Goal: Transaction & Acquisition: Obtain resource

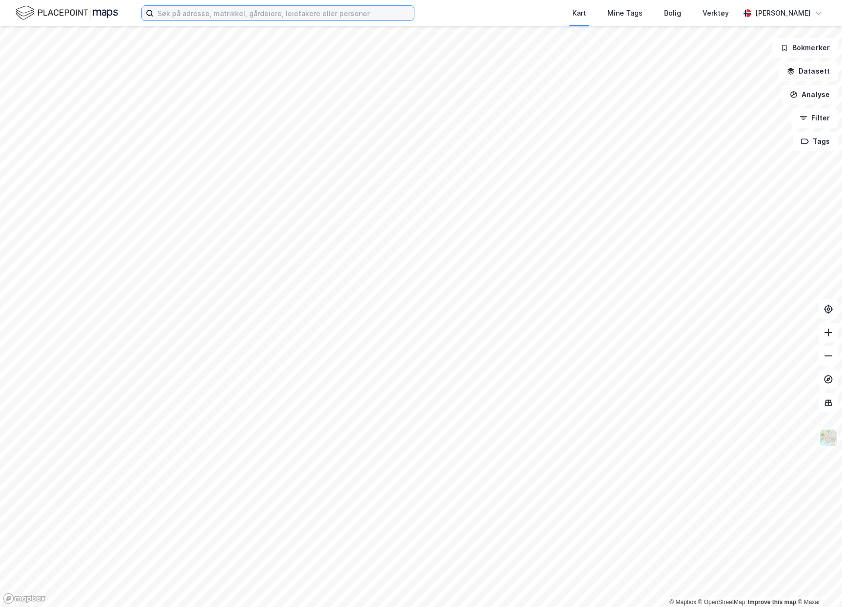
click at [300, 15] on input at bounding box center [284, 13] width 260 height 15
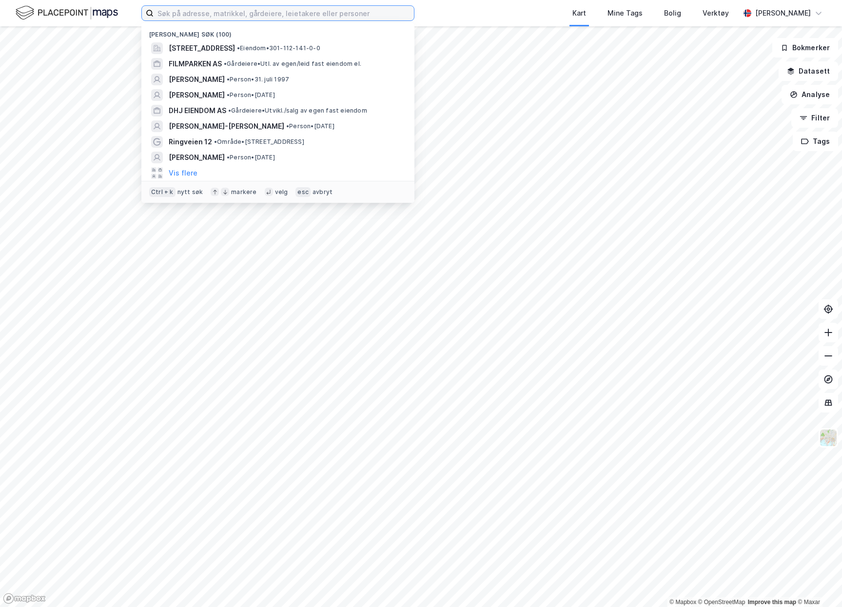
paste input "[STREET_ADDRESS]"
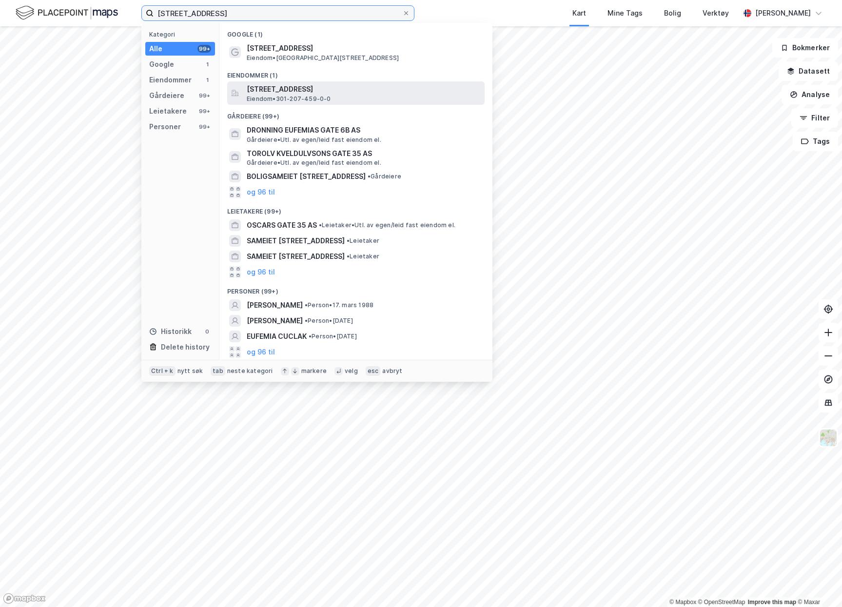
type input "[STREET_ADDRESS]"
click at [344, 90] on span "[STREET_ADDRESS]" at bounding box center [364, 89] width 234 height 12
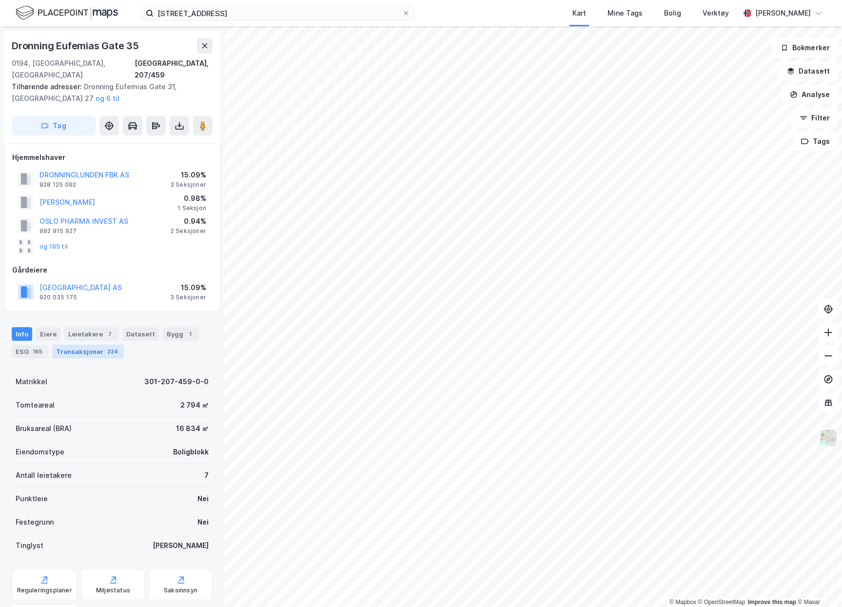
click at [81, 345] on div "Transaksjoner 224" at bounding box center [88, 352] width 72 height 14
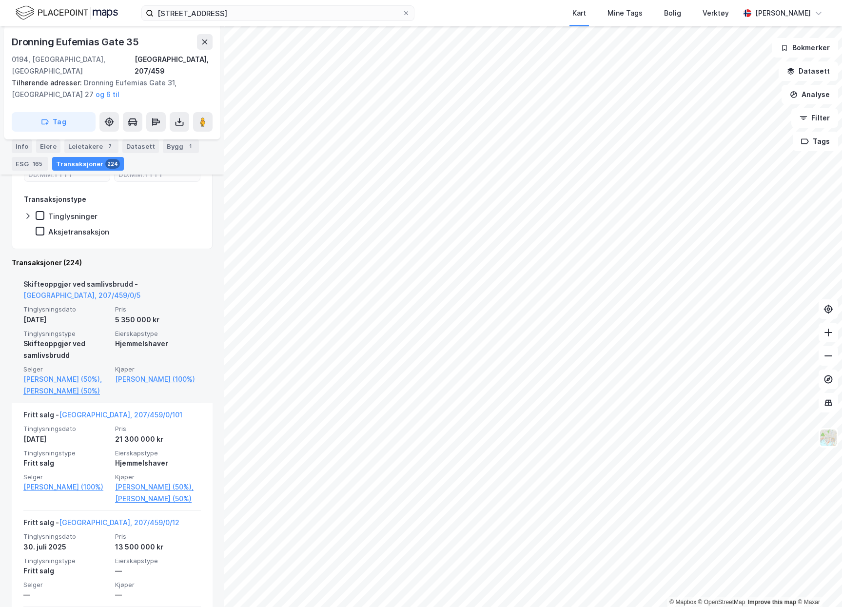
scroll to position [292, 0]
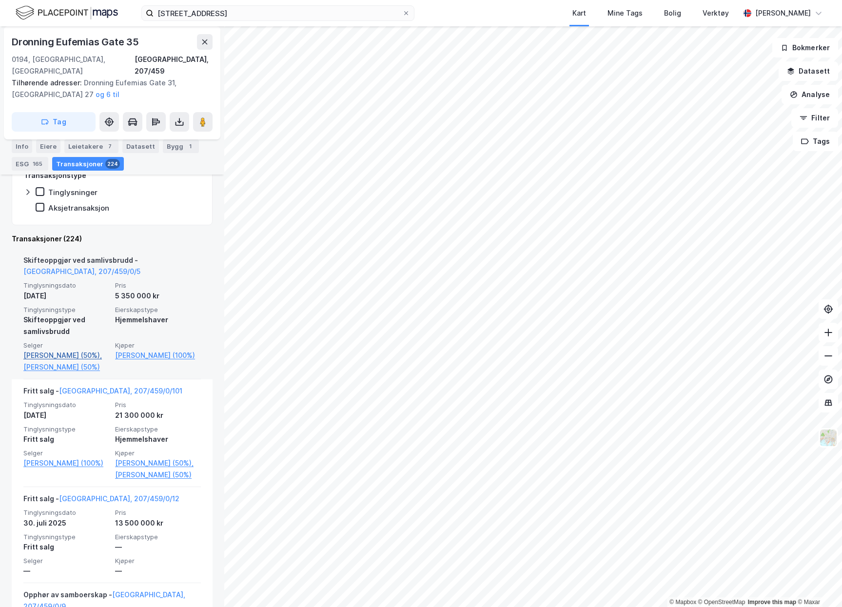
click at [66, 349] on link "[PERSON_NAME] (50%)," at bounding box center [66, 355] width 86 height 12
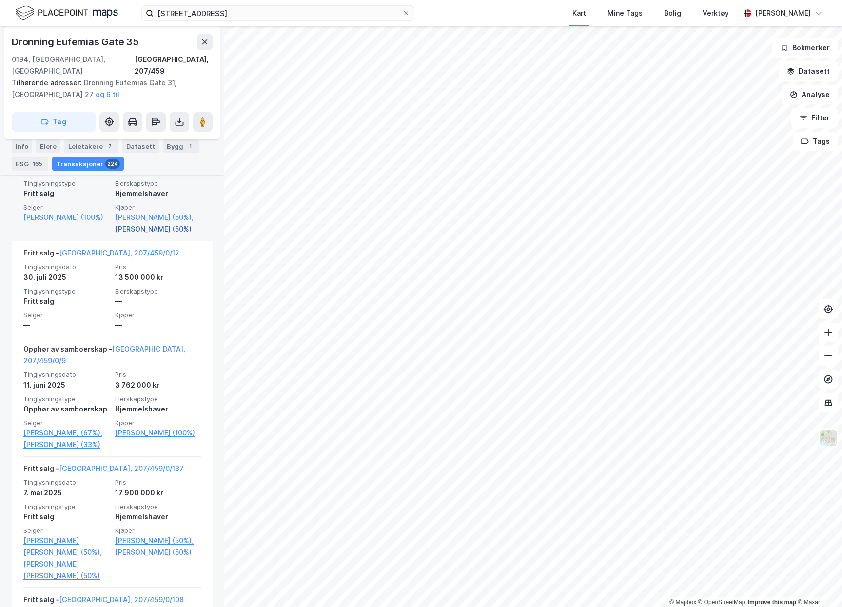
scroll to position [585, 0]
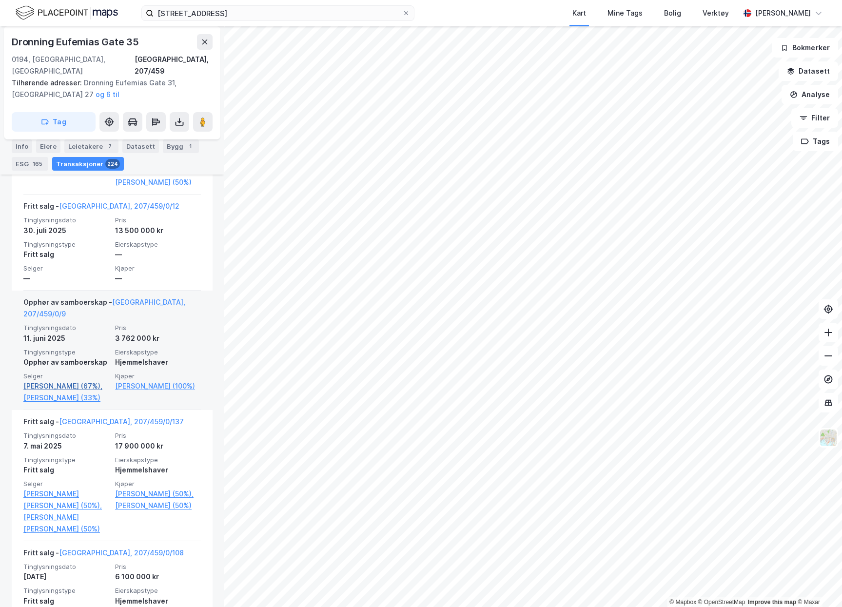
click at [43, 382] on link "[PERSON_NAME] (67%)," at bounding box center [66, 386] width 86 height 12
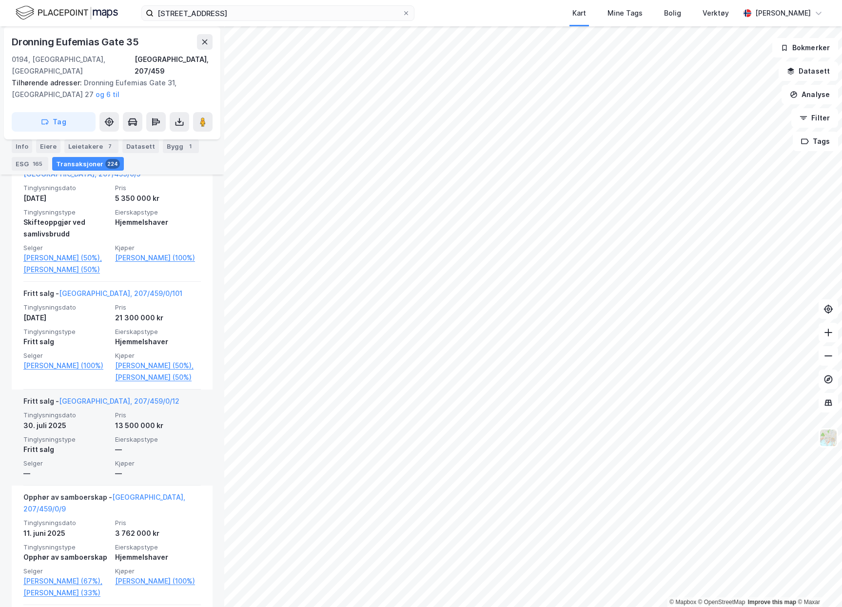
scroll to position [439, 0]
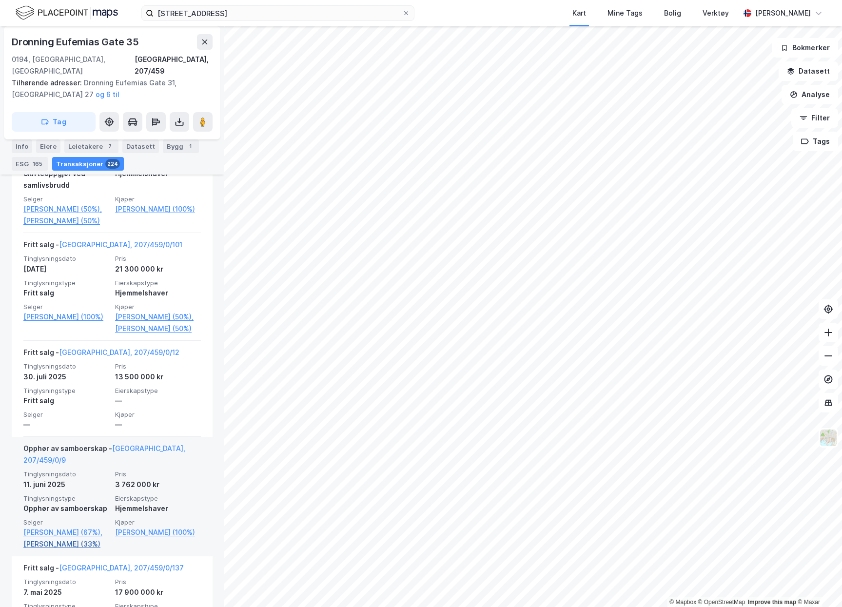
click at [28, 546] on link "[PERSON_NAME] (33%)" at bounding box center [66, 544] width 86 height 12
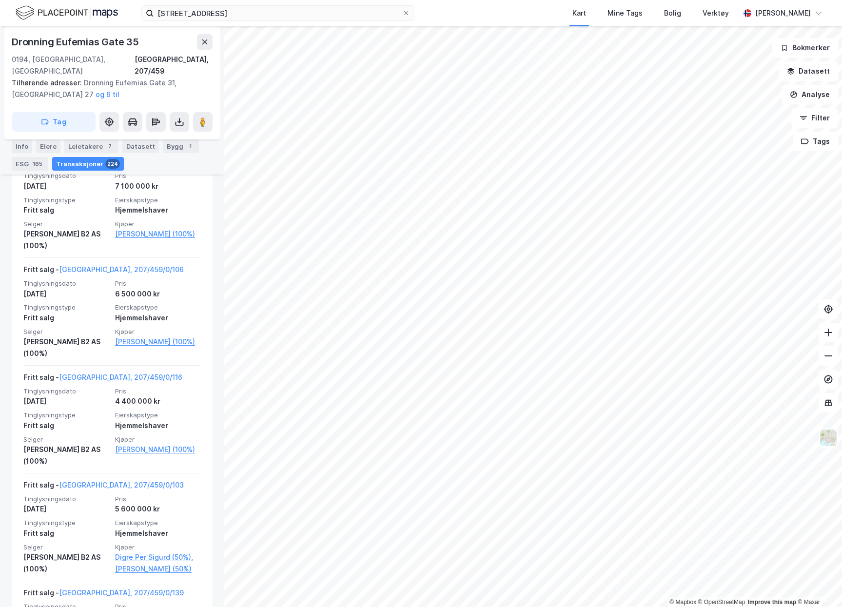
scroll to position [14118, 0]
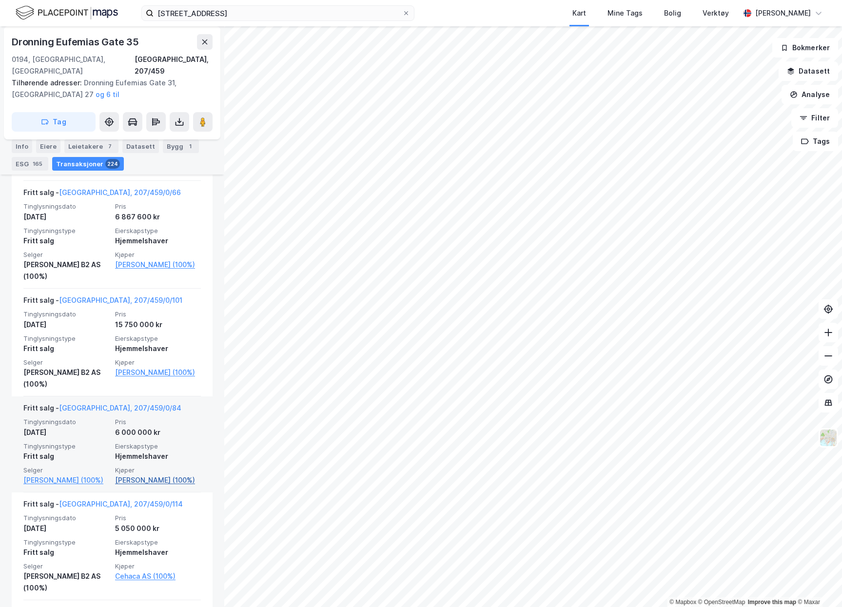
click at [148, 474] on link "[PERSON_NAME] (100%)" at bounding box center [158, 480] width 86 height 12
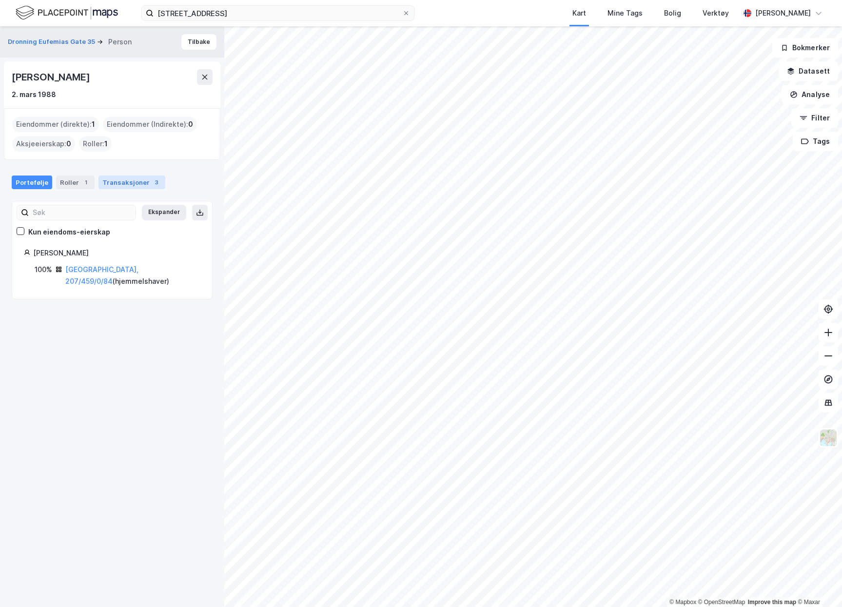
click at [141, 181] on div "Transaksjoner 3" at bounding box center [131, 182] width 67 height 14
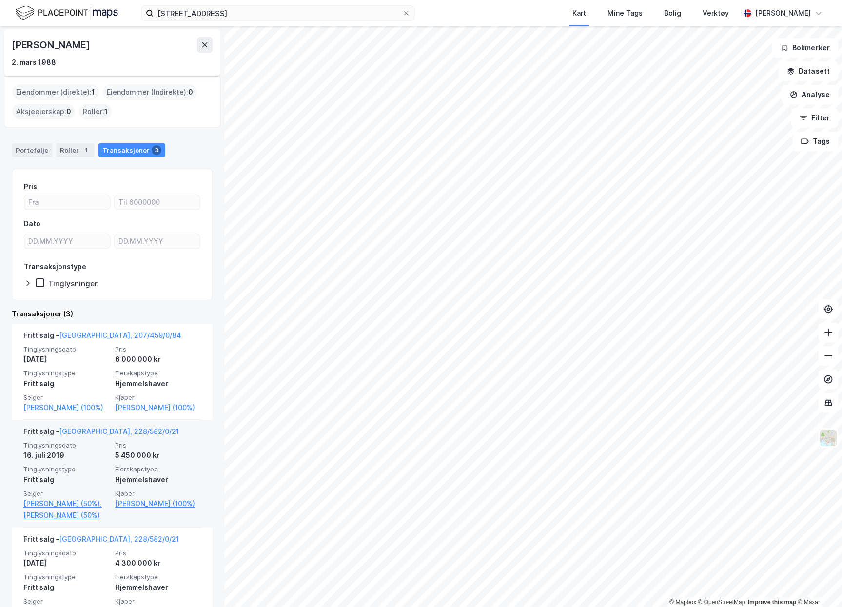
scroll to position [97, 0]
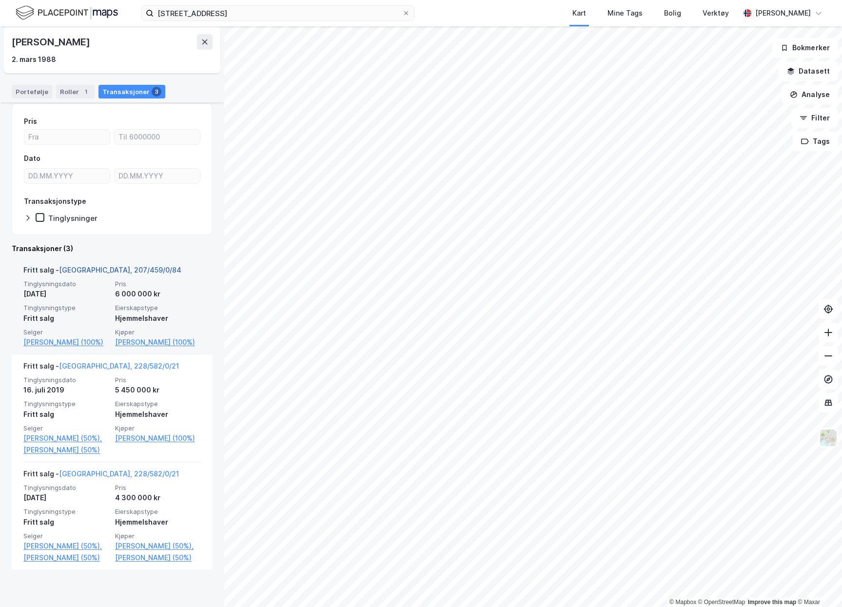
click at [98, 272] on link "[GEOGRAPHIC_DATA], 207/459/0/84" at bounding box center [120, 270] width 122 height 8
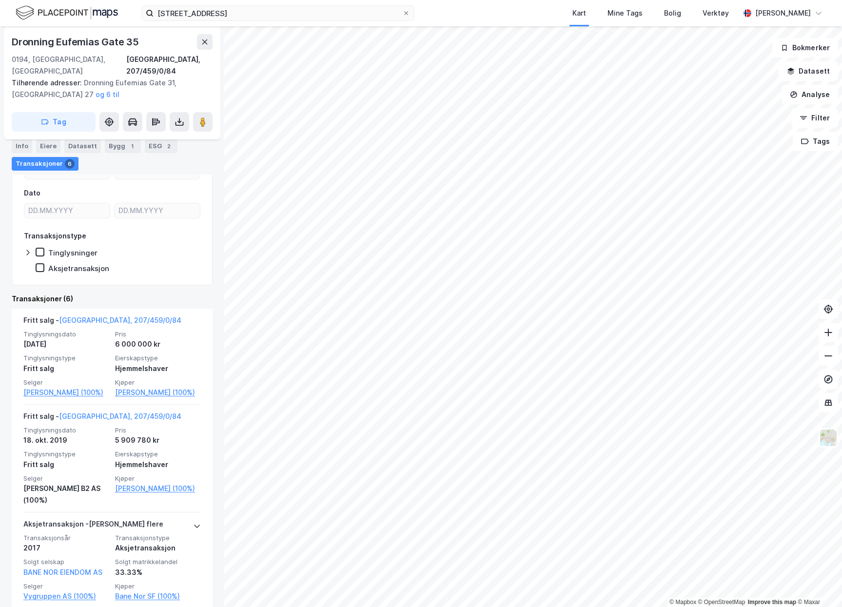
scroll to position [97, 0]
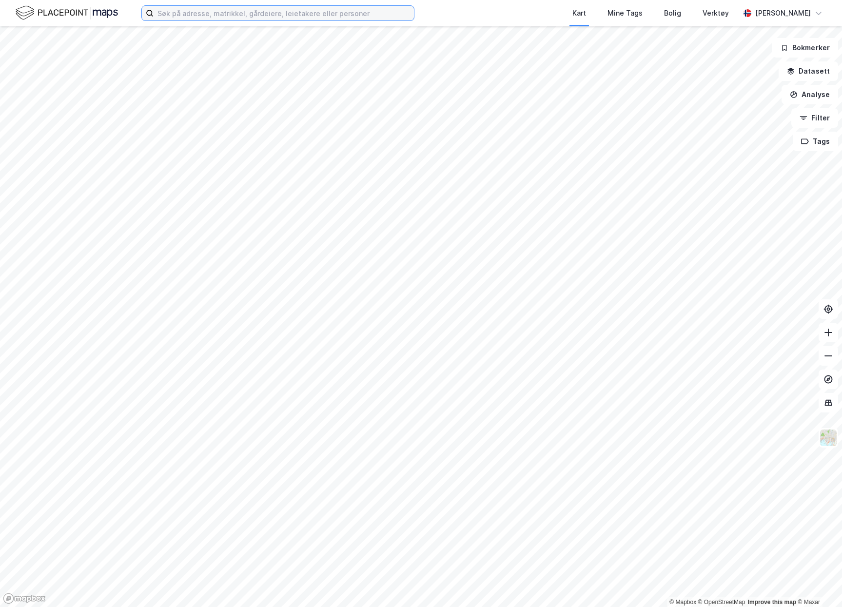
click at [271, 14] on input at bounding box center [284, 13] width 260 height 15
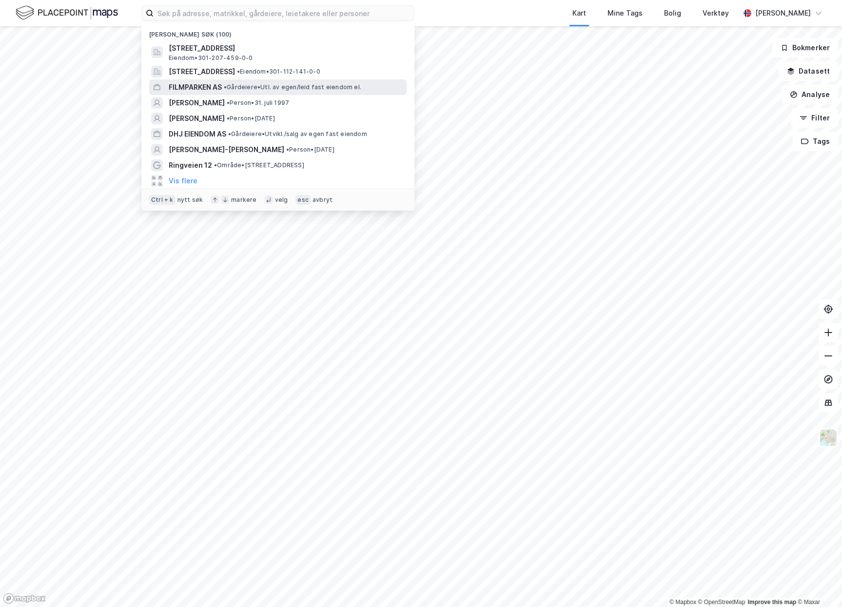
click at [246, 87] on span "• Gårdeiere • Utl. av egen/leid fast eiendom el." at bounding box center [292, 87] width 137 height 8
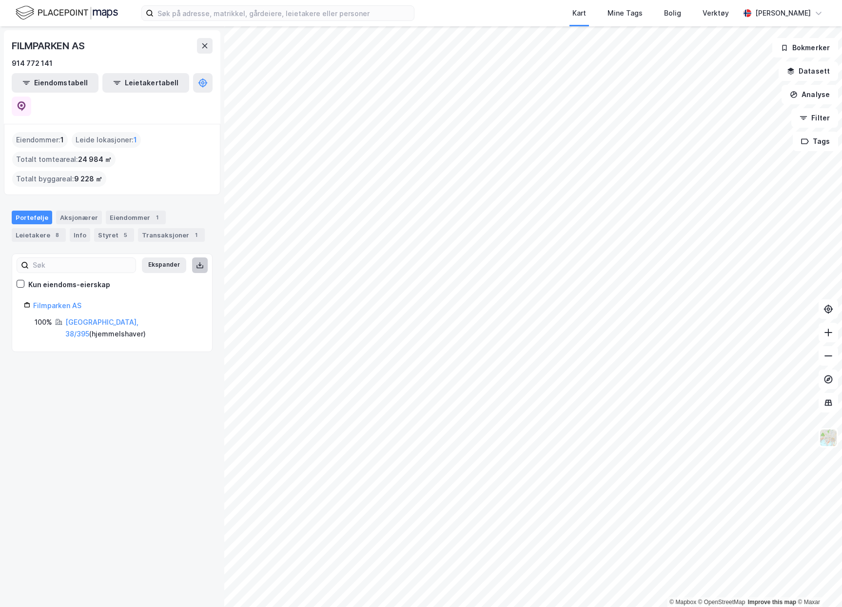
click at [196, 261] on icon at bounding box center [200, 265] width 8 height 8
click at [97, 318] on link "Bærum, 38/395" at bounding box center [101, 328] width 73 height 20
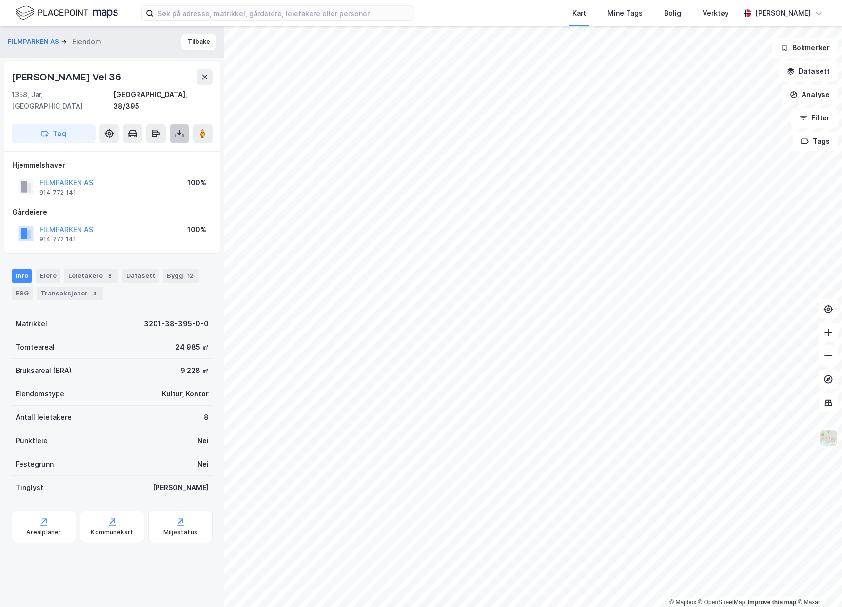
click at [177, 124] on button at bounding box center [179, 133] width 19 height 19
click at [154, 149] on div "Last ned grunnbok" at bounding box center [131, 153] width 57 height 8
